Goal: Transaction & Acquisition: Purchase product/service

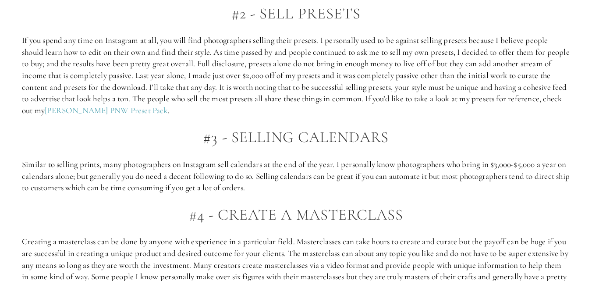
scroll to position [719, 0]
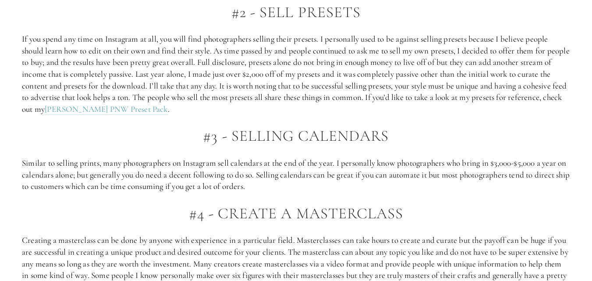
click at [193, 39] on p "If you spend any time on Instagram at all, you will find photographers selling …" at bounding box center [296, 74] width 548 height 82
click at [352, 35] on p "If you spend any time on Instagram at all, you will find photographers selling …" at bounding box center [296, 74] width 548 height 82
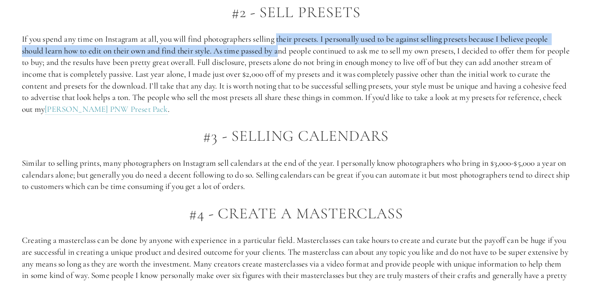
click at [280, 45] on p "If you spend any time on Instagram at all, you will find photographers selling …" at bounding box center [296, 74] width 548 height 82
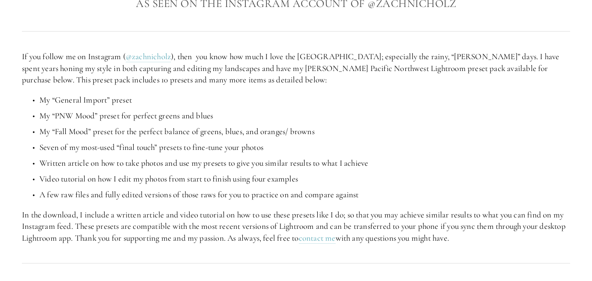
scroll to position [140, 0]
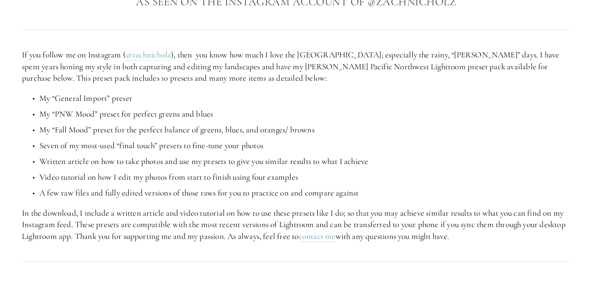
click at [245, 78] on p "If you follow me on Instagram ( @zachnicholz ), then you know how much I love t…" at bounding box center [296, 66] width 548 height 35
click at [237, 96] on p "My “General Import” preset" at bounding box center [304, 98] width 531 height 12
click at [326, 81] on p "If you follow me on Instagram ( @zachnicholz ), then you know how much I love t…" at bounding box center [296, 66] width 548 height 35
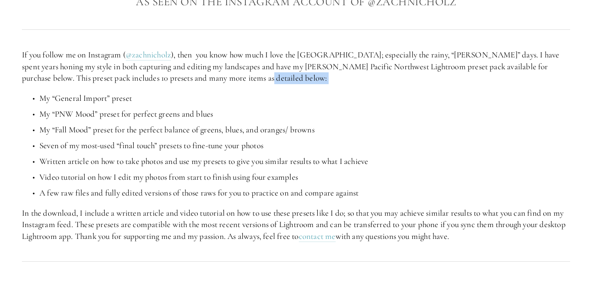
click at [326, 81] on p "If you follow me on Instagram ( @zachnicholz ), then you know how much I love t…" at bounding box center [296, 66] width 548 height 35
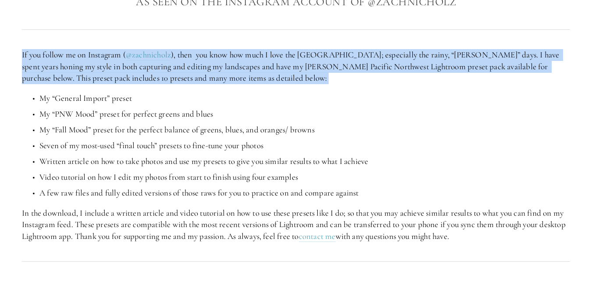
click at [326, 81] on p "If you follow me on Instagram ( @zachnicholz ), then you know how much I love t…" at bounding box center [296, 66] width 548 height 35
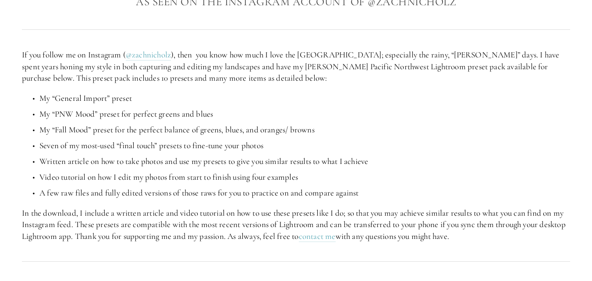
click at [317, 91] on div "If you follow me on Instagram ( @zachnicholz ), then you know how much I love t…" at bounding box center [296, 145] width 548 height 193
click at [329, 102] on p "My “General Import” preset" at bounding box center [304, 98] width 531 height 12
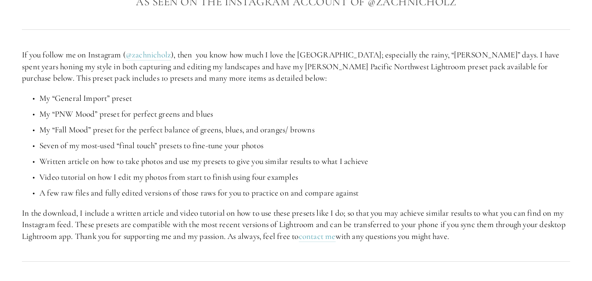
click at [329, 102] on p "My “General Import” preset" at bounding box center [304, 98] width 531 height 12
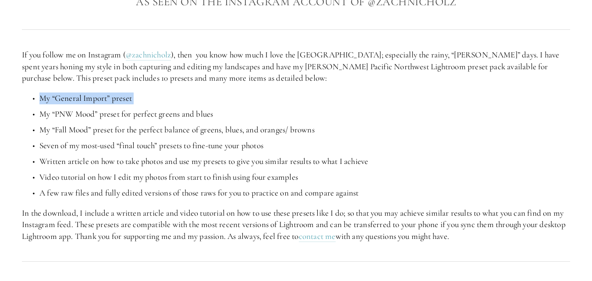
click at [329, 102] on p "My “General Import” preset" at bounding box center [304, 98] width 531 height 12
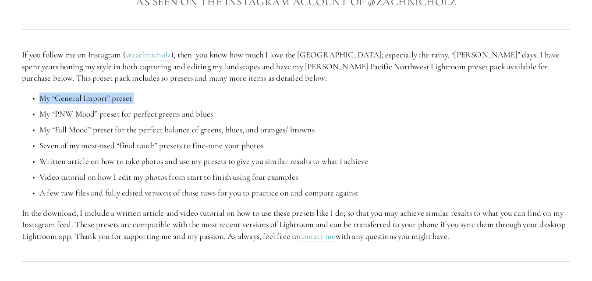
click at [329, 102] on p "My “General Import” preset" at bounding box center [304, 98] width 531 height 12
click at [352, 153] on ul "My “General Import” preset My “PNW Mood” preset for perfect greens and blues My…" at bounding box center [296, 145] width 548 height 106
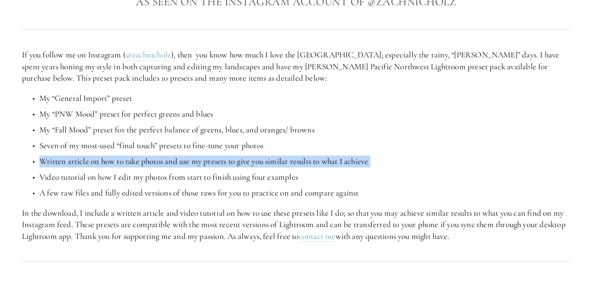
click at [352, 153] on ul "My “General Import” preset My “PNW Mood” preset for perfect greens and blues My…" at bounding box center [296, 145] width 548 height 106
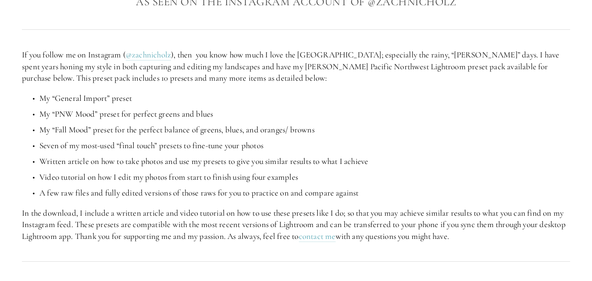
click at [356, 136] on ul "My “General Import” preset My “PNW Mood” preset for perfect greens and blues My…" at bounding box center [296, 145] width 548 height 106
click at [319, 127] on p "My “Fall Mood” preset for the perfect balance of greens, blues, and oranges/ br…" at bounding box center [304, 130] width 531 height 12
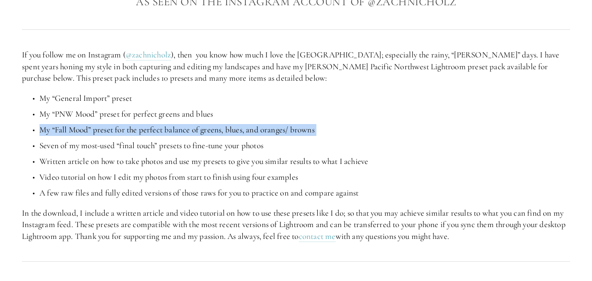
click at [319, 127] on p "My “Fall Mood” preset for the perfect balance of greens, blues, and oranges/ br…" at bounding box center [304, 130] width 531 height 12
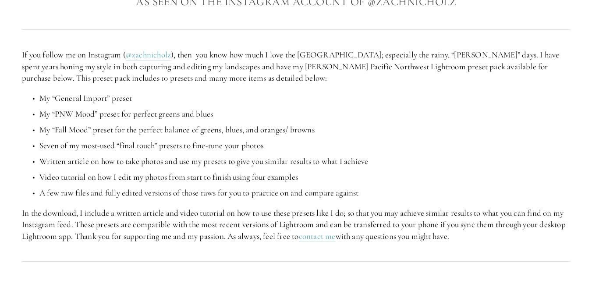
click at [319, 84] on div "If you follow me on Instagram ( @zachnicholz ), then you know how much I love t…" at bounding box center [296, 145] width 548 height 193
click at [232, 72] on p "If you follow me on Instagram ( @zachnicholz ), then you know how much I love t…" at bounding box center [296, 66] width 548 height 35
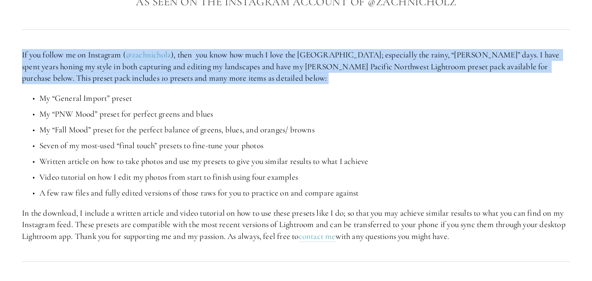
click at [232, 72] on p "If you follow me on Instagram ( @zachnicholz ), then you know how much I love t…" at bounding box center [296, 66] width 548 height 35
click at [233, 84] on p "If you follow me on Instagram ( @zachnicholz ), then you know how much I love t…" at bounding box center [296, 66] width 548 height 35
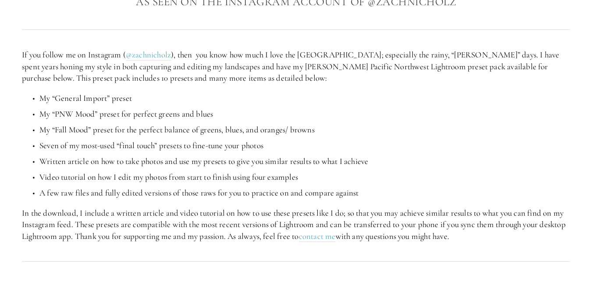
click at [270, 212] on p "In the download, I include a written article and video tutorial on how to use t…" at bounding box center [296, 224] width 548 height 35
click at [339, 212] on p "In the download, I include a written article and video tutorial on how to use t…" at bounding box center [296, 224] width 548 height 35
click at [261, 220] on p "In the download, I include a written article and video tutorial on how to use t…" at bounding box center [296, 224] width 548 height 35
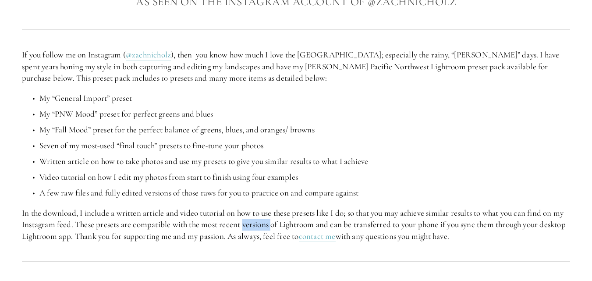
click at [261, 220] on p "In the download, I include a written article and video tutorial on how to use t…" at bounding box center [296, 224] width 548 height 35
click at [249, 234] on p "In the download, I include a written article and video tutorial on how to use t…" at bounding box center [296, 224] width 548 height 35
click at [241, 252] on div at bounding box center [295, 262] width 563 height 24
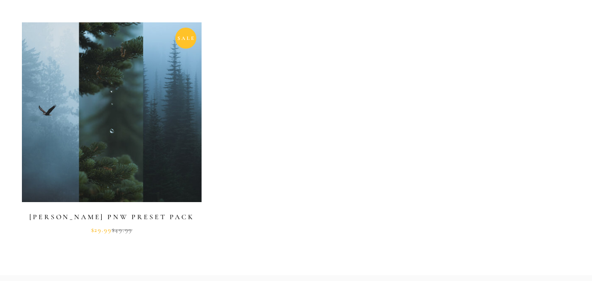
scroll to position [408, 0]
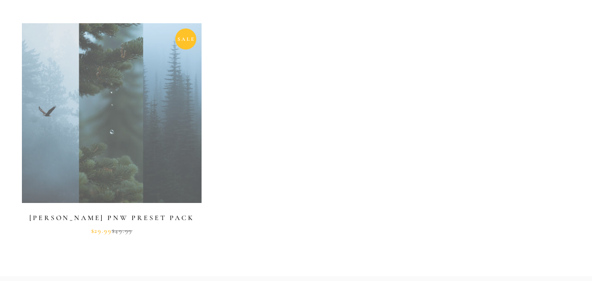
click at [186, 34] on link at bounding box center [112, 128] width 180 height 211
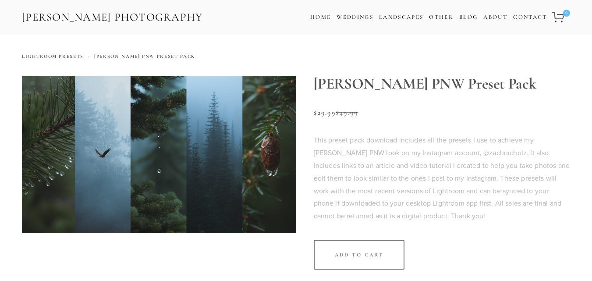
click at [323, 144] on p "This preset pack download includes all the presets I use to achieve my [PERSON_…" at bounding box center [442, 178] width 257 height 89
click at [334, 152] on p "This preset pack download includes all the presets I use to achieve my [PERSON_…" at bounding box center [442, 178] width 257 height 89
click at [343, 162] on p "This preset pack download includes all the presets I use to achieve my [PERSON_…" at bounding box center [442, 178] width 257 height 89
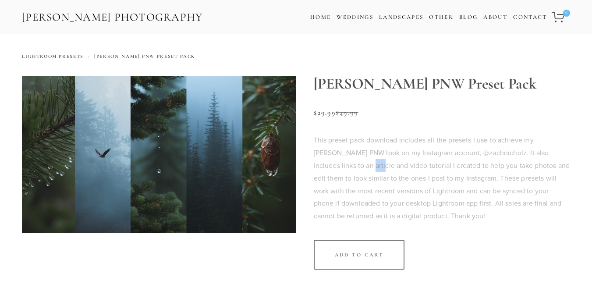
click at [343, 162] on p "This preset pack download includes all the presets I use to achieve my [PERSON_…" at bounding box center [442, 178] width 257 height 89
click at [351, 174] on p "This preset pack download includes all the presets I use to achieve my [PERSON_…" at bounding box center [442, 178] width 257 height 89
click at [366, 190] on p "This preset pack download includes all the presets I use to achieve my [PERSON_…" at bounding box center [442, 178] width 257 height 89
click at [358, 142] on p "This preset pack download includes all the presets I use to achieve my moody PN…" at bounding box center [442, 178] width 257 height 89
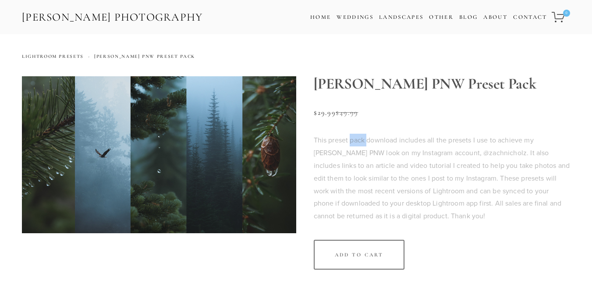
click at [358, 142] on p "This preset pack download includes all the presets I use to achieve my [PERSON_…" at bounding box center [442, 178] width 257 height 89
click at [365, 154] on p "This preset pack download includes all the presets I use to achieve my [PERSON_…" at bounding box center [442, 178] width 257 height 89
click at [366, 163] on p "This preset pack download includes all the presets I use to achieve my [PERSON_…" at bounding box center [442, 178] width 257 height 89
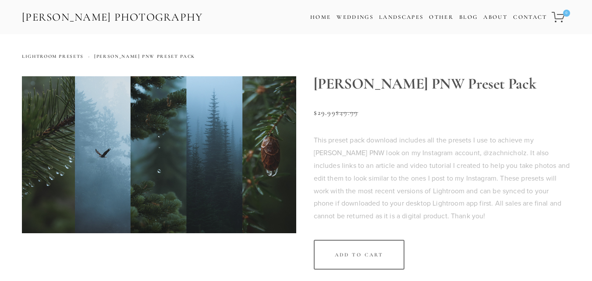
click at [400, 181] on p "This preset pack download includes all the presets I use to achieve my [PERSON_…" at bounding box center [442, 178] width 257 height 89
click at [406, 190] on p "This preset pack download includes all the presets I use to achieve my [PERSON_…" at bounding box center [442, 178] width 257 height 89
click at [415, 207] on p "This preset pack download includes all the presets I use to achieve my [PERSON_…" at bounding box center [442, 178] width 257 height 89
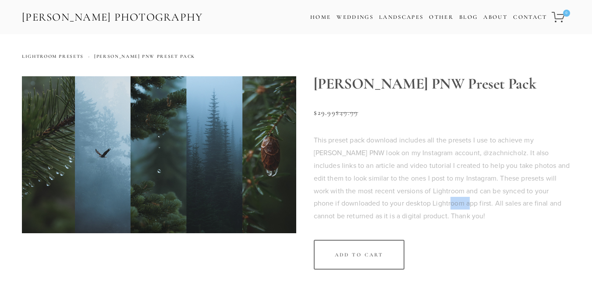
click at [415, 207] on p "This preset pack download includes all the presets I use to achieve my [PERSON_…" at bounding box center [442, 178] width 257 height 89
click at [432, 227] on section "Moody PNW Preset Pack Sale Price: $29.99 Original Price: $49.99 This preset pac…" at bounding box center [433, 181] width 274 height 211
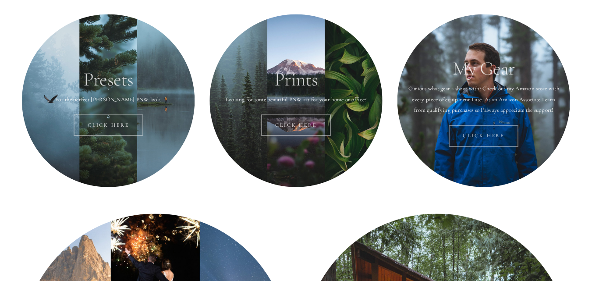
scroll to position [126, 0]
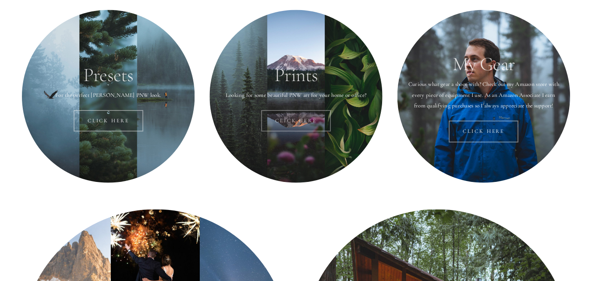
click at [301, 117] on link "Click Here" at bounding box center [296, 121] width 70 height 22
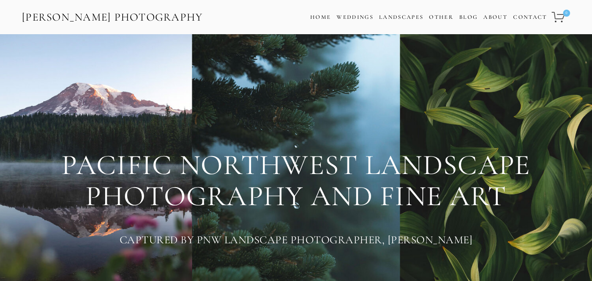
scroll to position [245, 0]
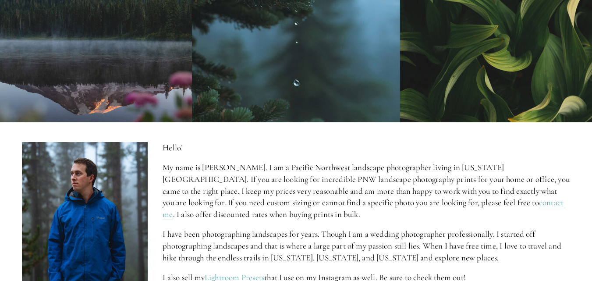
click at [501, 221] on div "Hello! My name is [PERSON_NAME]. I am a Pacific Northwest landscape photographe…" at bounding box center [367, 238] width 408 height 193
click at [501, 221] on div "Hello! My name is Zach Nichols. I am a Pacific Northwest landscape photographer…" at bounding box center [367, 238] width 408 height 193
click at [486, 262] on p "I have been photographing landscapes for years. Though I am a wedding photograp…" at bounding box center [367, 245] width 408 height 35
click at [282, 221] on div "Hello! My name is Zach Nichols. I am a Pacific Northwest landscape photographer…" at bounding box center [367, 238] width 408 height 193
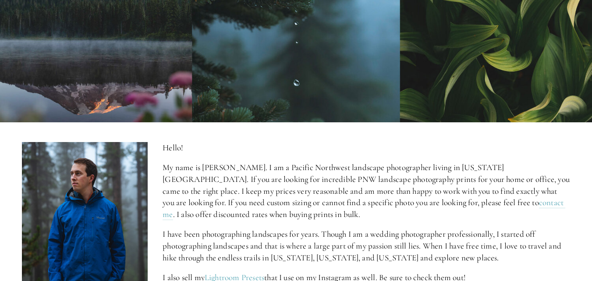
click at [275, 220] on p "My name is Zach Nichols. I am a Pacific Northwest landscape photographer living…" at bounding box center [367, 191] width 408 height 58
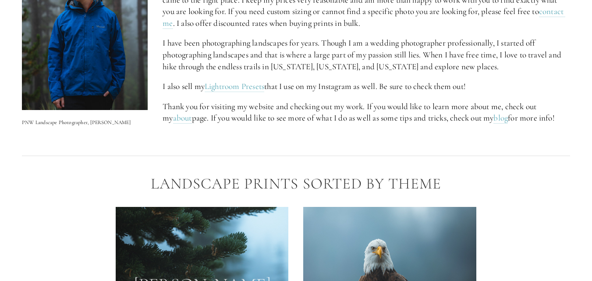
scroll to position [456, 0]
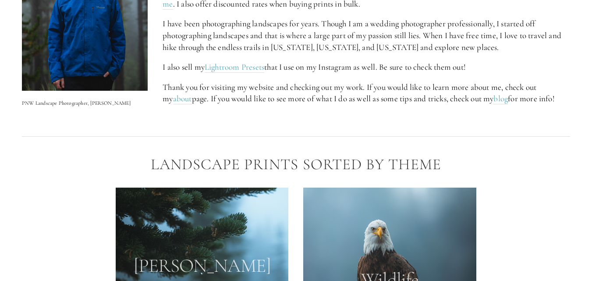
click at [287, 73] on div "Hello! My name is Zach Nichols. I am a Pacific Northwest landscape photographer…" at bounding box center [367, 28] width 408 height 193
click at [310, 108] on div "Hello! My name is Zach Nichols. I am a Pacific Northwest landscape photographer…" at bounding box center [367, 28] width 408 height 193
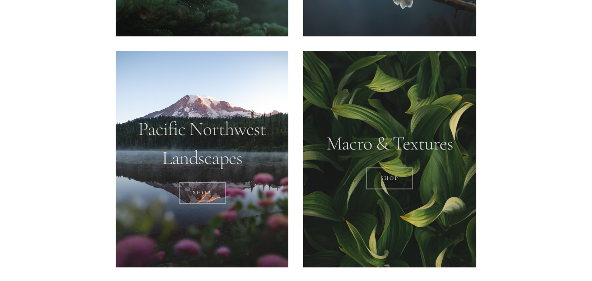
scroll to position [578, 0]
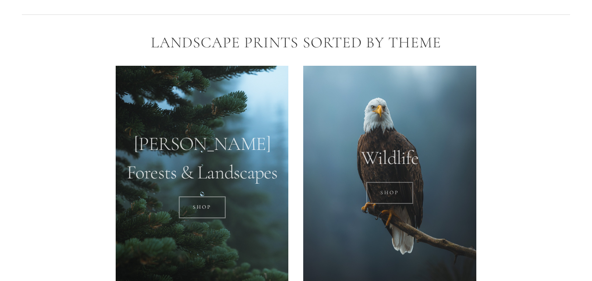
click at [386, 195] on link "SHOP" at bounding box center [389, 193] width 47 height 22
